Goal: Information Seeking & Learning: Learn about a topic

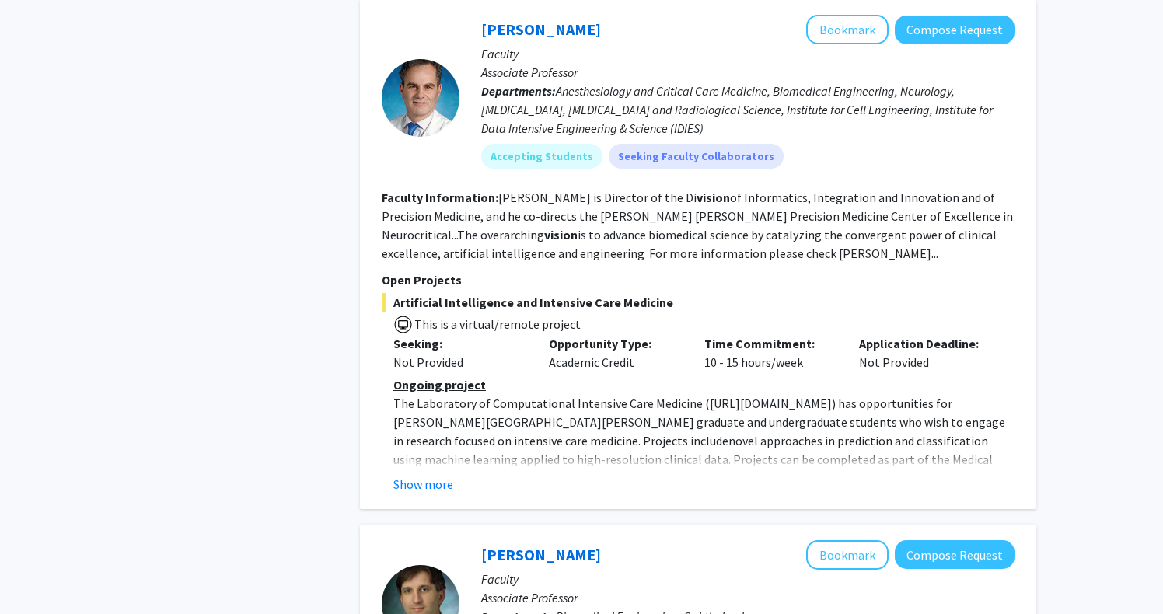
scroll to position [5149, 0]
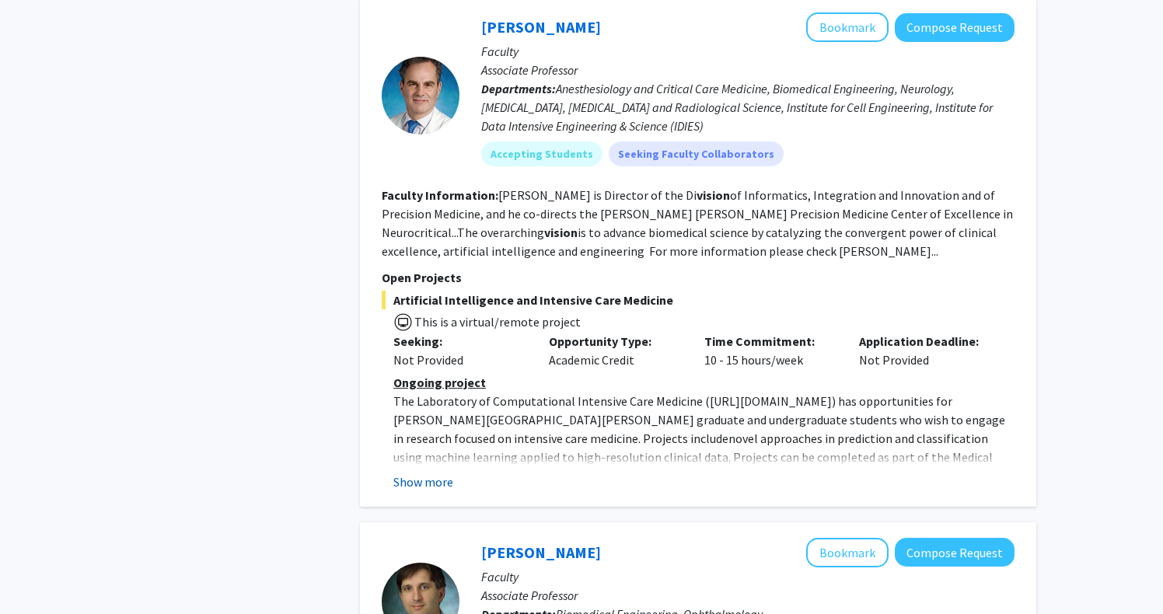
click at [431, 472] on button "Show more" at bounding box center [423, 481] width 60 height 19
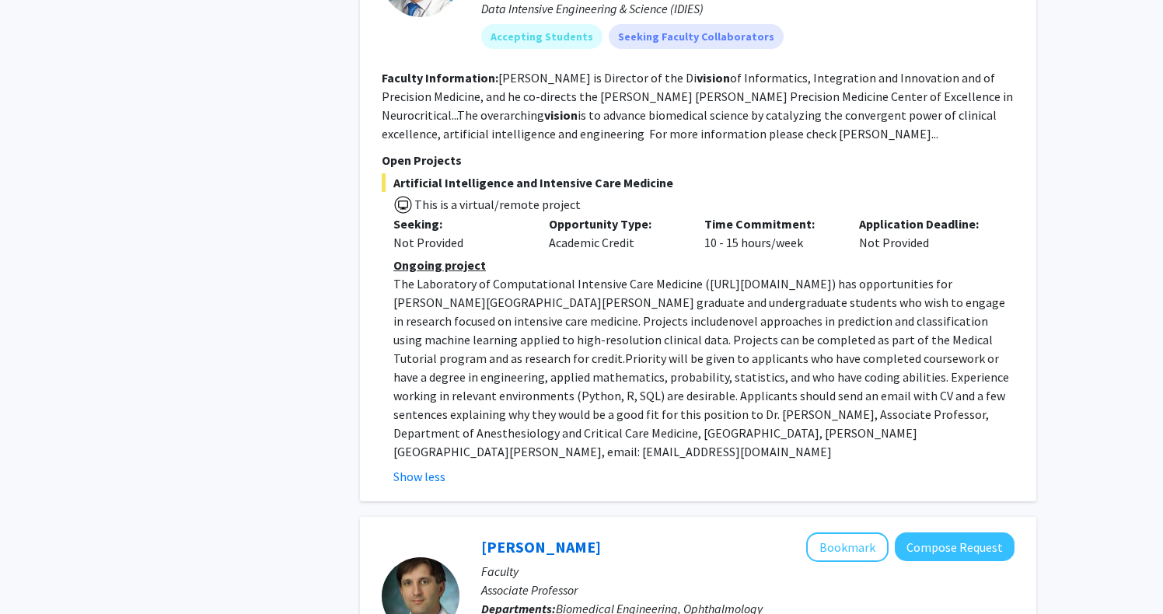
scroll to position [5276, 0]
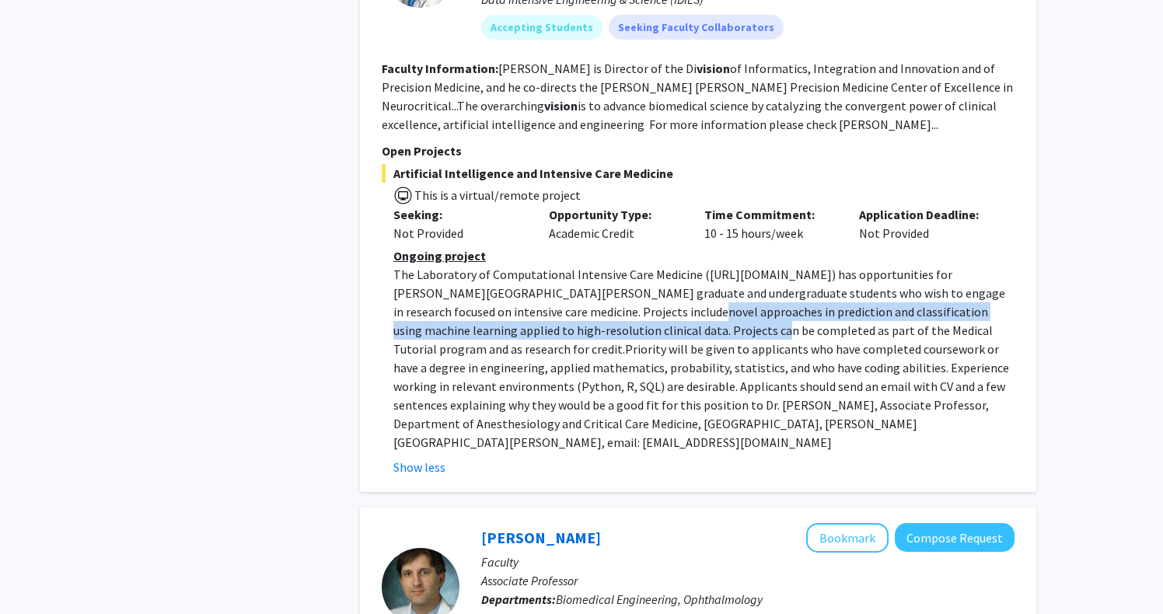
drag, startPoint x: 515, startPoint y: 213, endPoint x: 481, endPoint y: 204, distance: 35.2
click at [481, 304] on span "novel approaches in prediction and classification using machine learning applie…" at bounding box center [692, 330] width 599 height 53
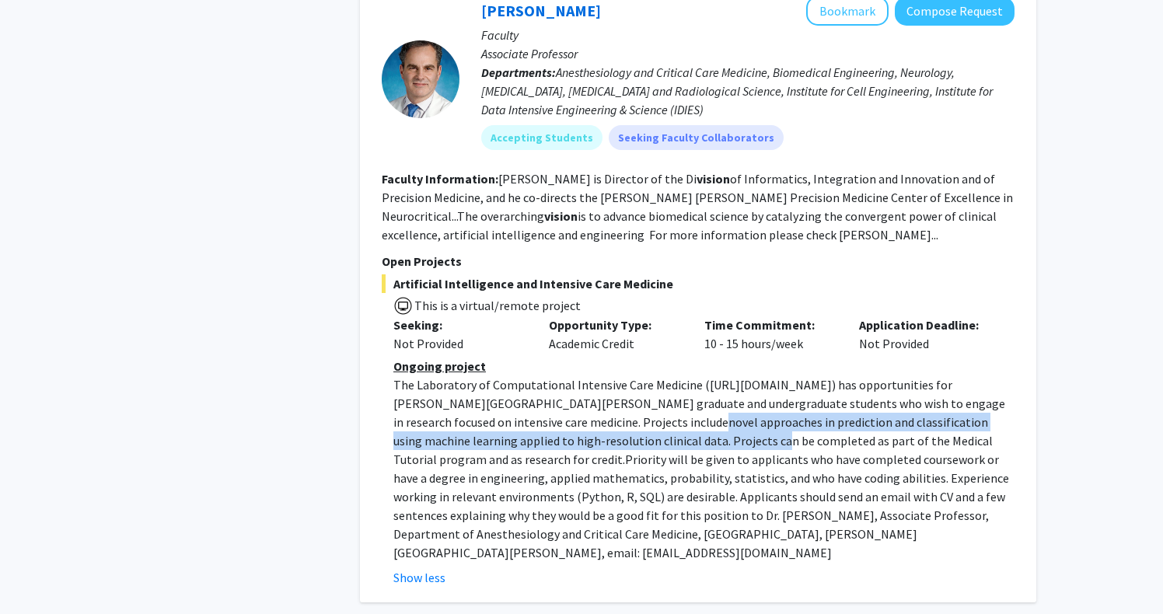
scroll to position [5150, 0]
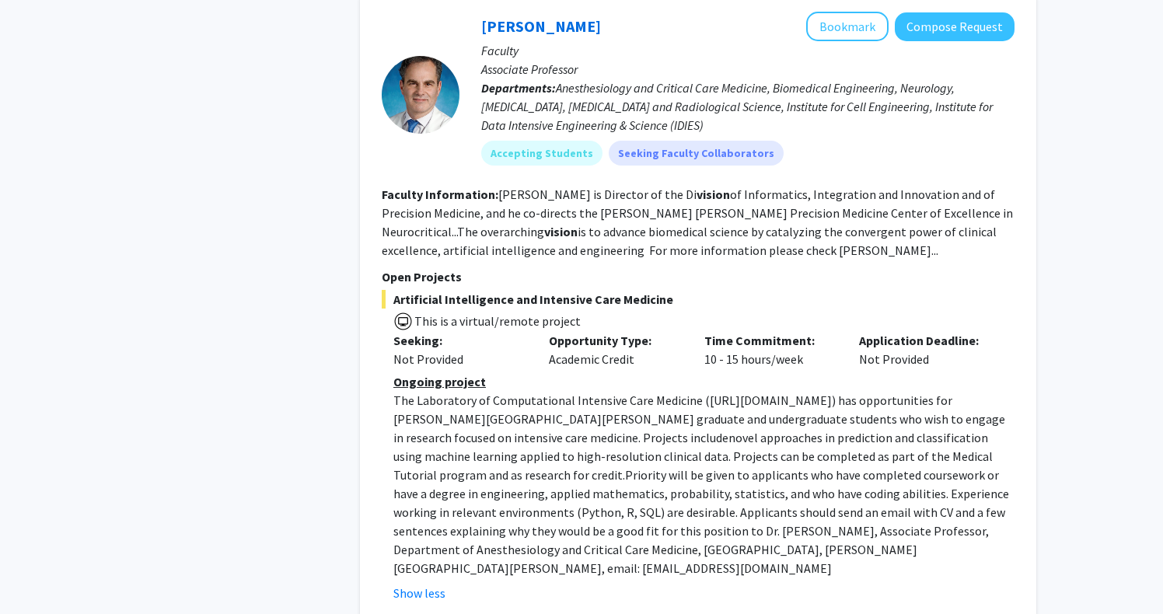
click at [598, 430] on span "novel approaches in prediction and classification using machine learning applie…" at bounding box center [692, 456] width 599 height 53
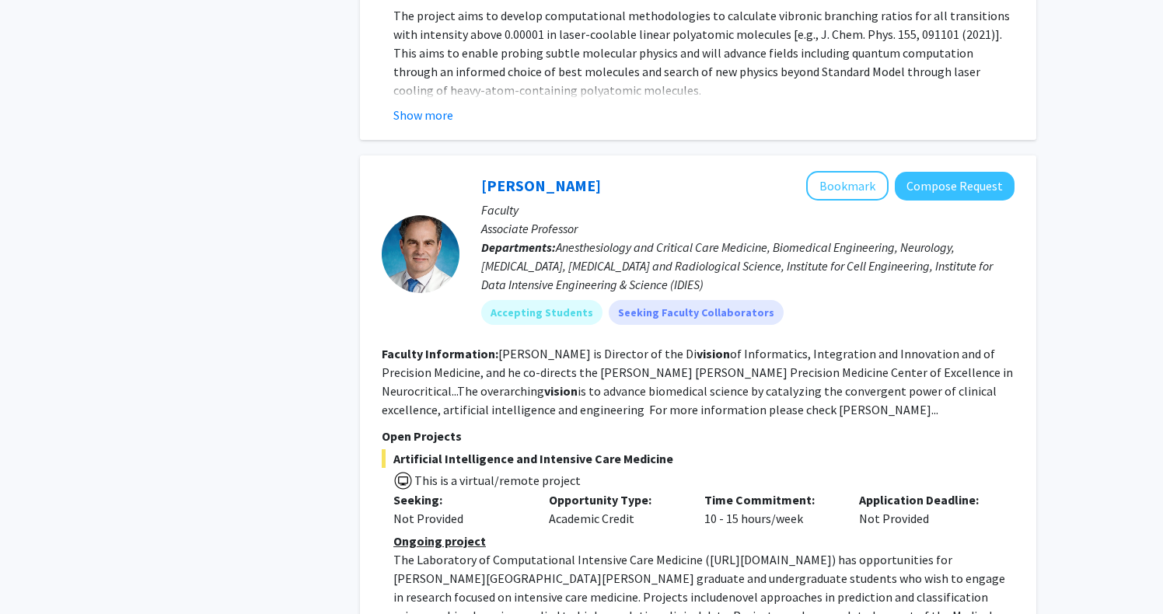
scroll to position [4946, 0]
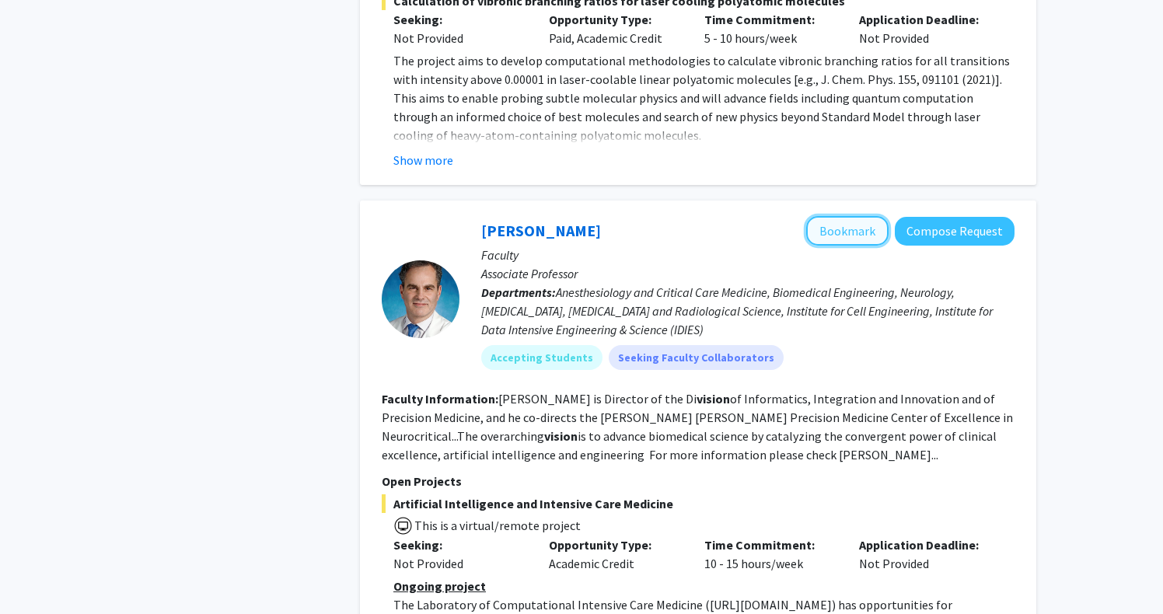
click at [856, 216] on button "Bookmark" at bounding box center [847, 231] width 82 height 30
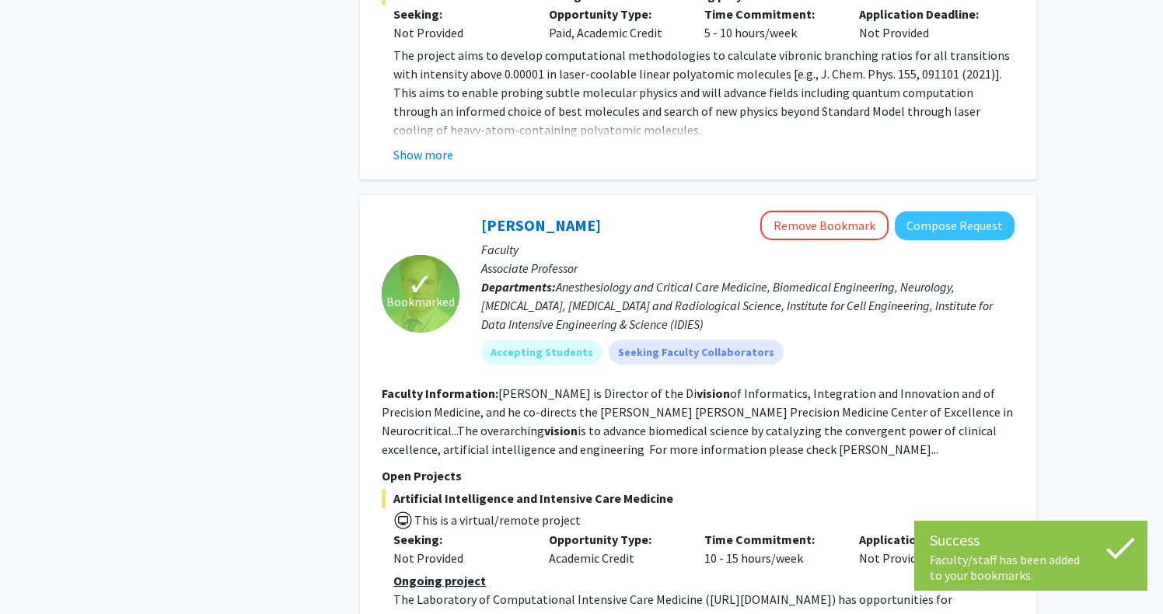
scroll to position [4954, 0]
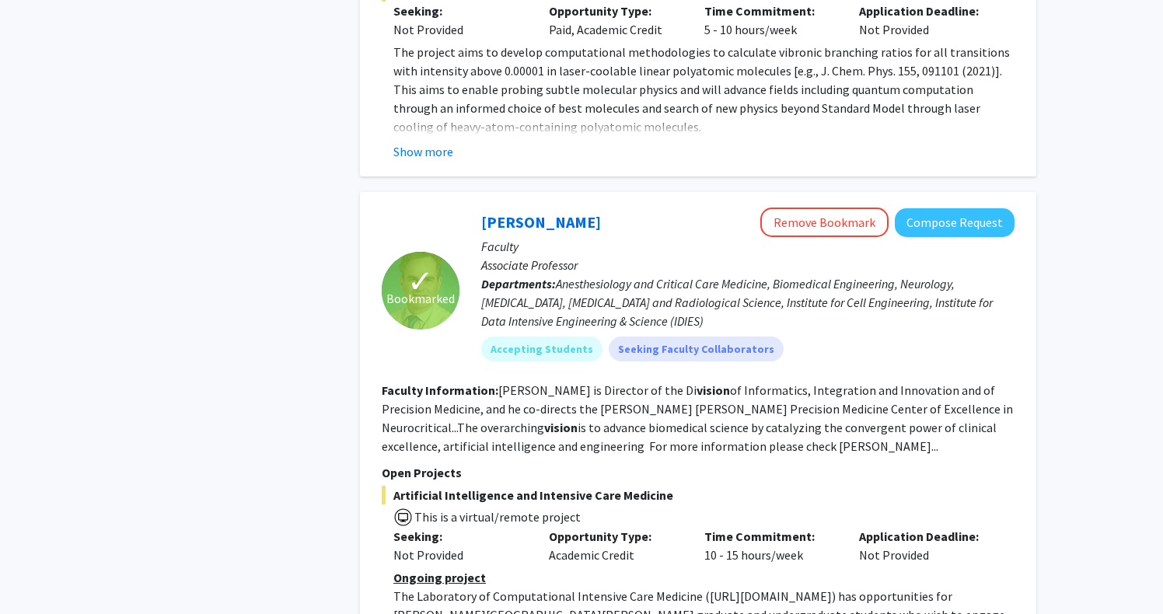
click at [599, 207] on div "[PERSON_NAME] Remove Bookmark Compose Request" at bounding box center [747, 222] width 533 height 30
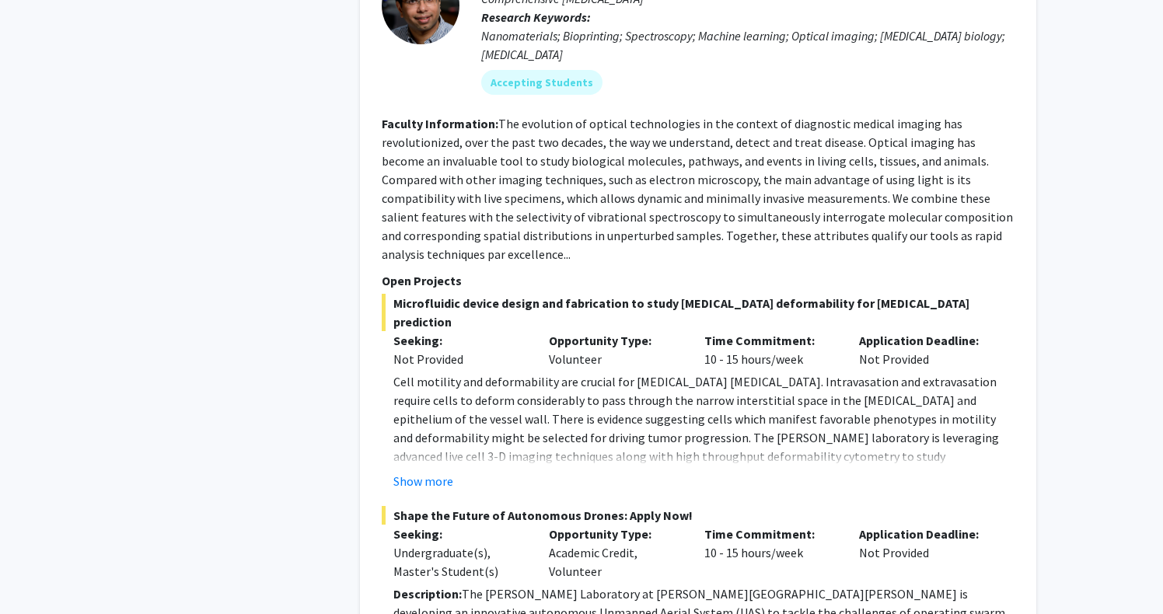
scroll to position [3391, 0]
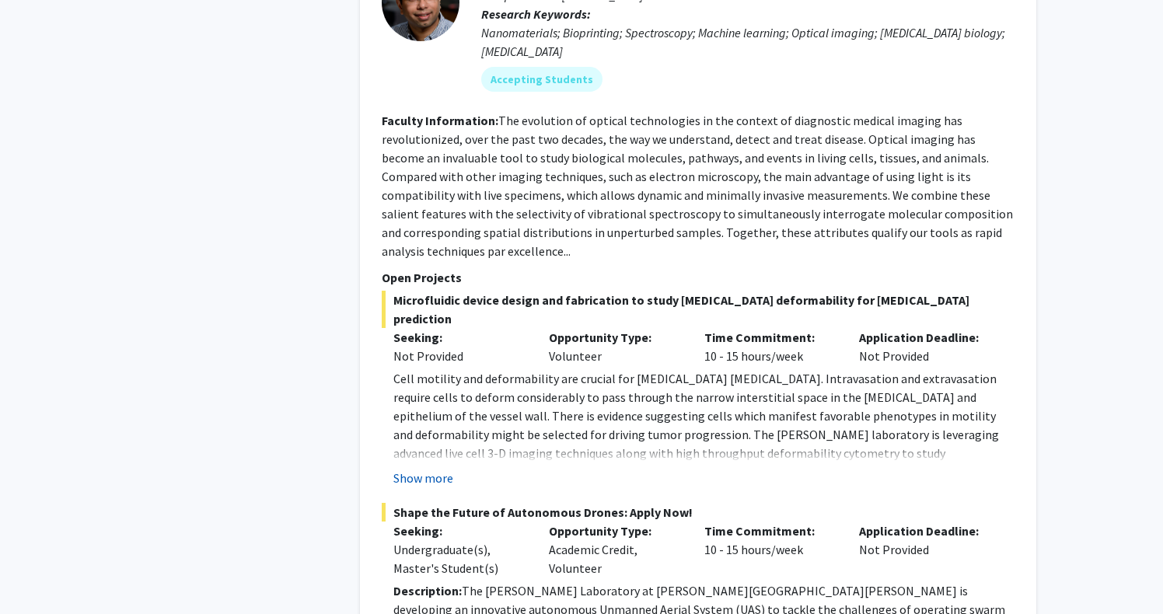
click at [423, 469] on button "Show more" at bounding box center [423, 478] width 60 height 19
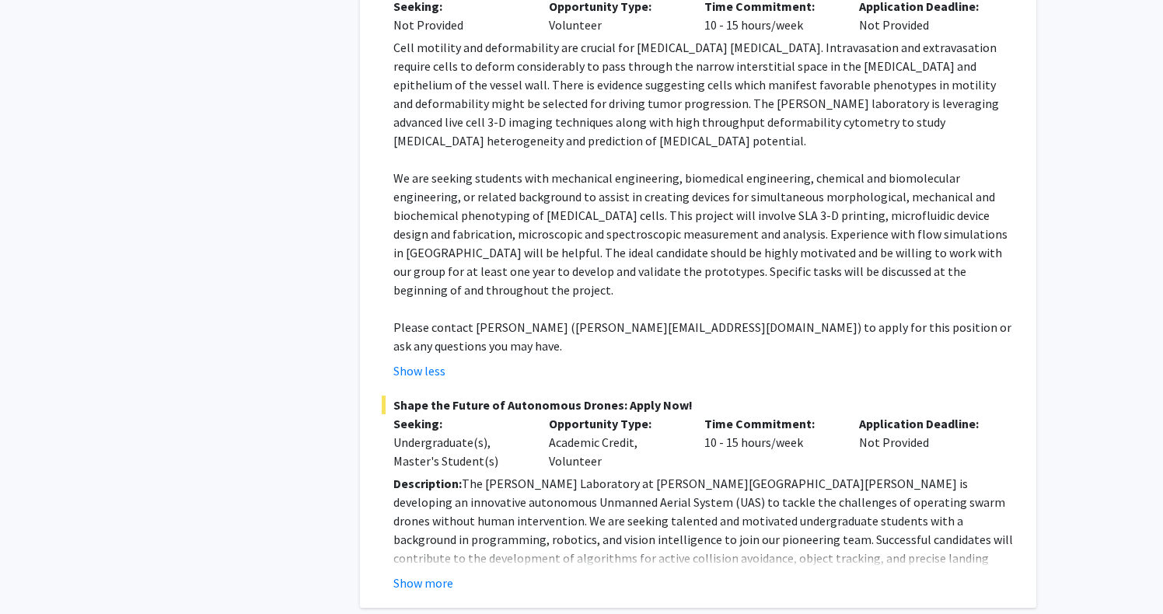
scroll to position [3729, 0]
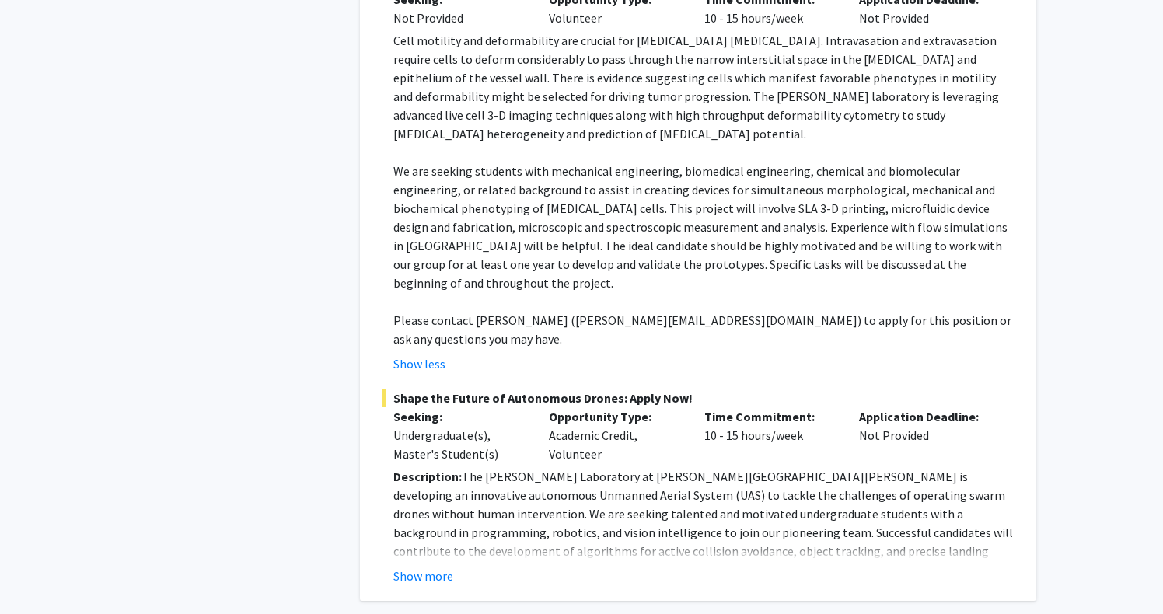
click at [431, 467] on p "Description: The [PERSON_NAME] Laboratory at [PERSON_NAME][GEOGRAPHIC_DATA][PER…" at bounding box center [703, 523] width 621 height 112
click at [431, 567] on button "Show more" at bounding box center [423, 576] width 60 height 19
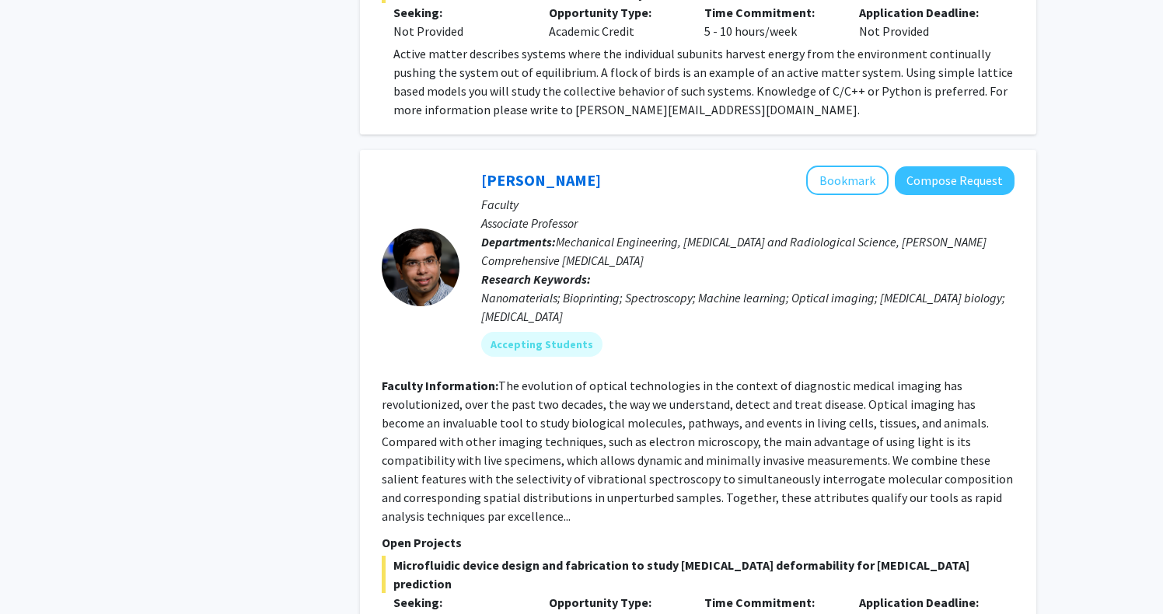
scroll to position [3106, 0]
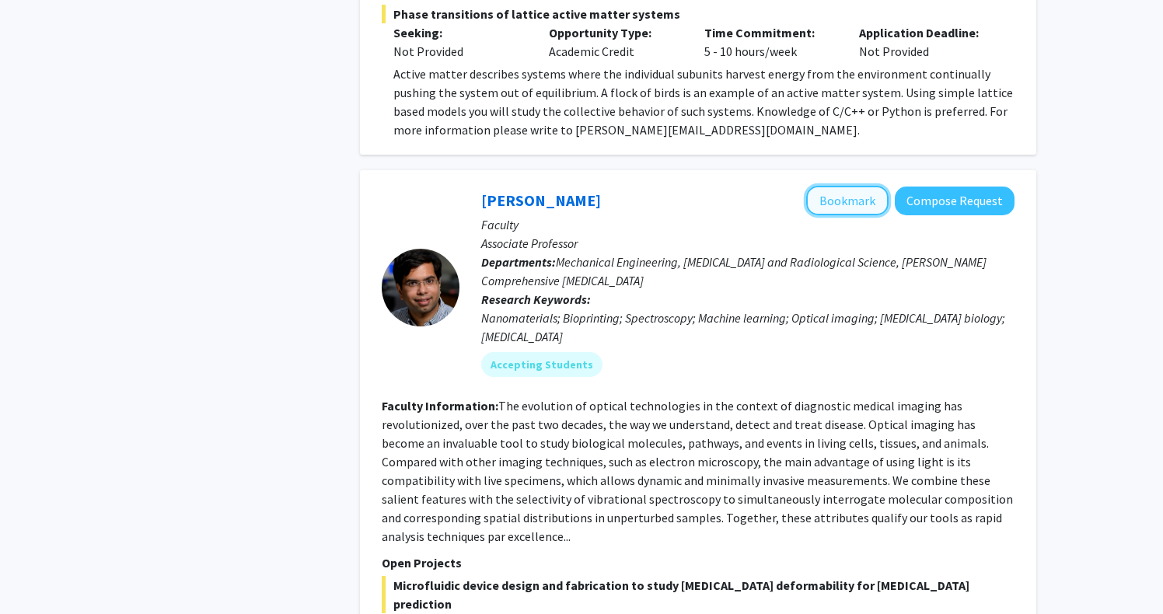
click at [825, 186] on button "Bookmark" at bounding box center [847, 201] width 82 height 30
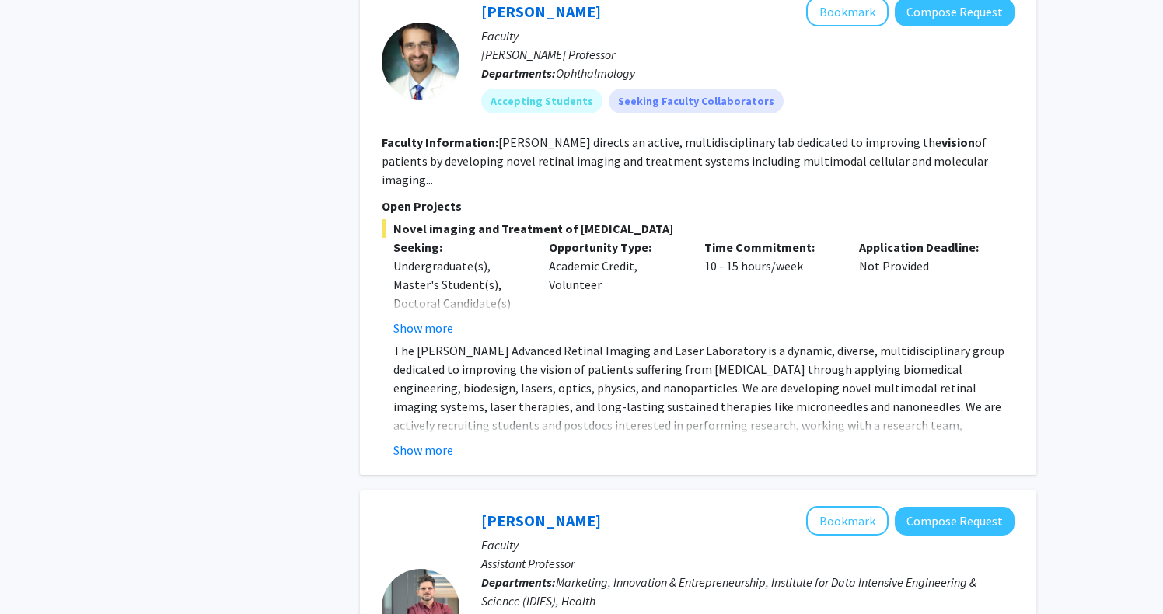
scroll to position [1578, 0]
